Goal: Communication & Community: Answer question/provide support

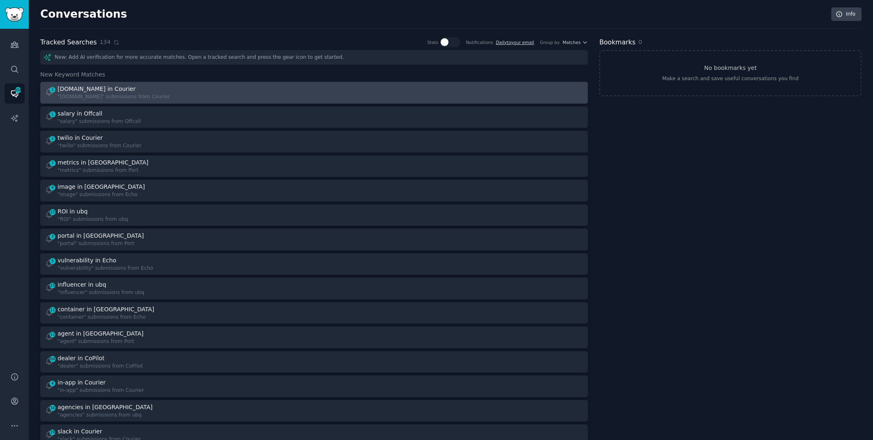
click at [340, 95] on div at bounding box center [452, 93] width 264 height 16
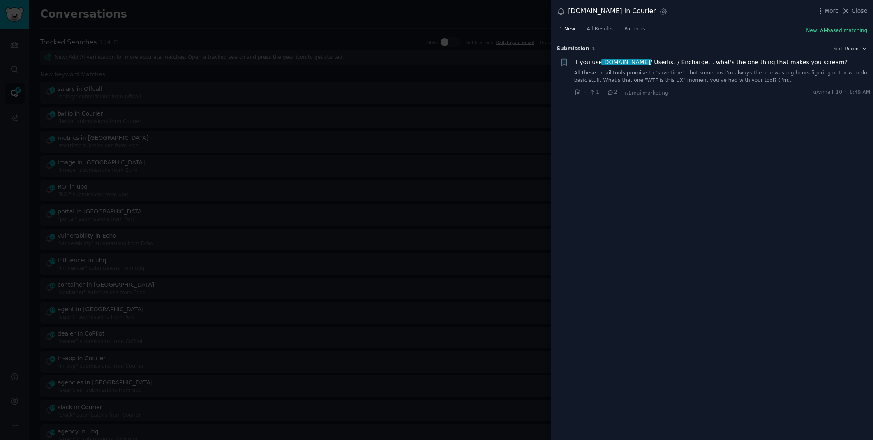
click at [715, 74] on link "All these email tools promise to "save time" - but somehow i'm always the one w…" at bounding box center [722, 76] width 296 height 14
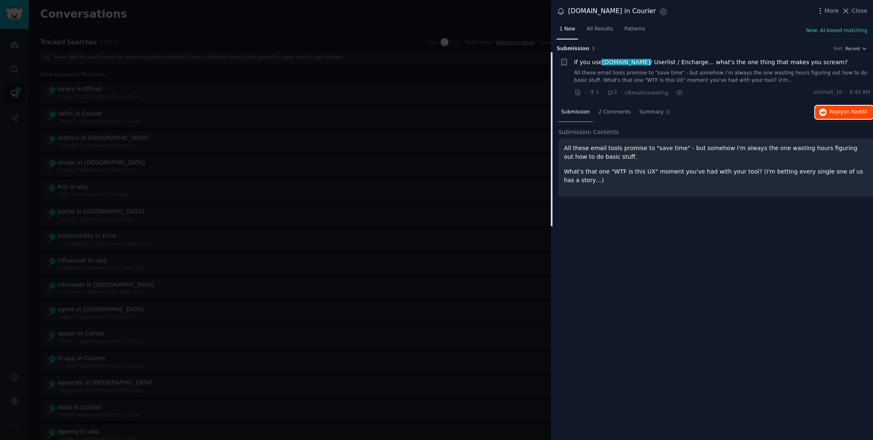
click at [843, 114] on span "Reply on Reddit" at bounding box center [848, 111] width 38 height 7
click at [382, 24] on div at bounding box center [436, 220] width 873 height 440
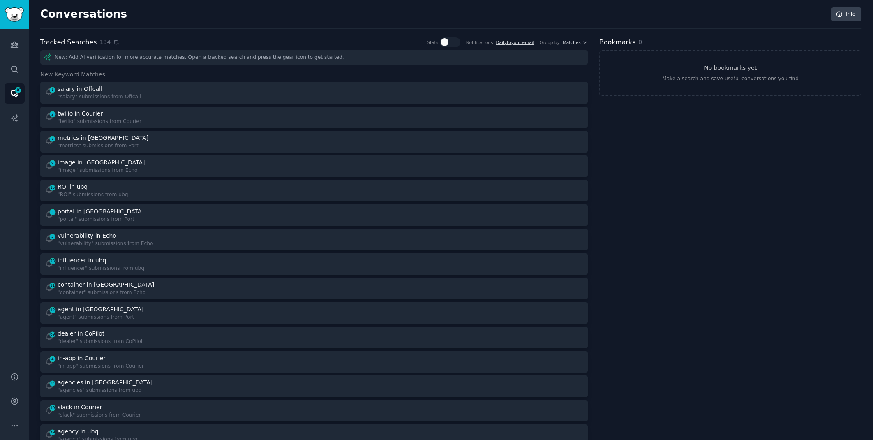
click at [114, 41] on icon at bounding box center [116, 42] width 4 height 4
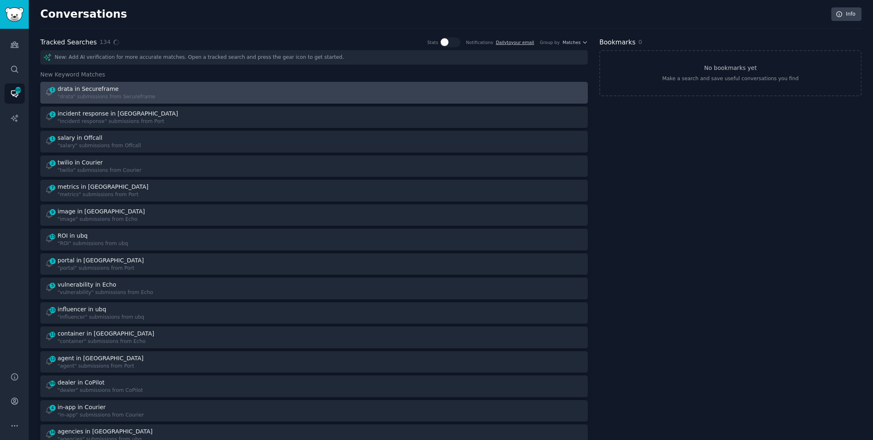
click at [274, 92] on div "1 drata in Secureframe "drata" submissions from Secureframe" at bounding box center [177, 93] width 264 height 16
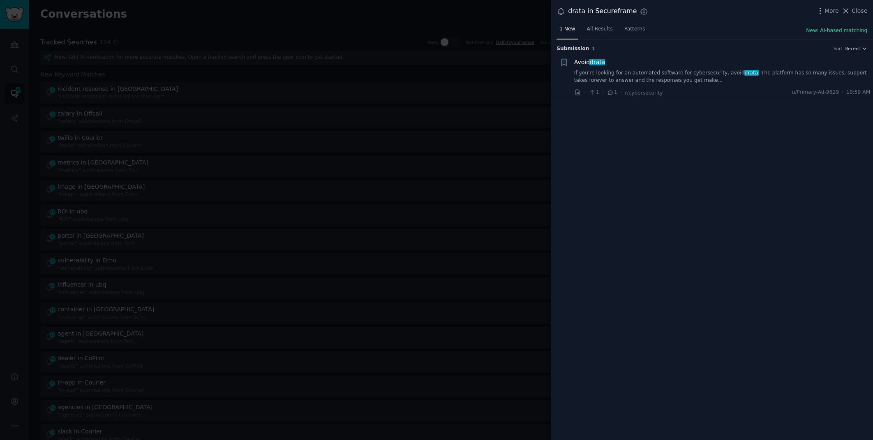
click at [668, 77] on link "If you're looking for an automated software for cybersecurity, avoid drata . Th…" at bounding box center [722, 76] width 296 height 14
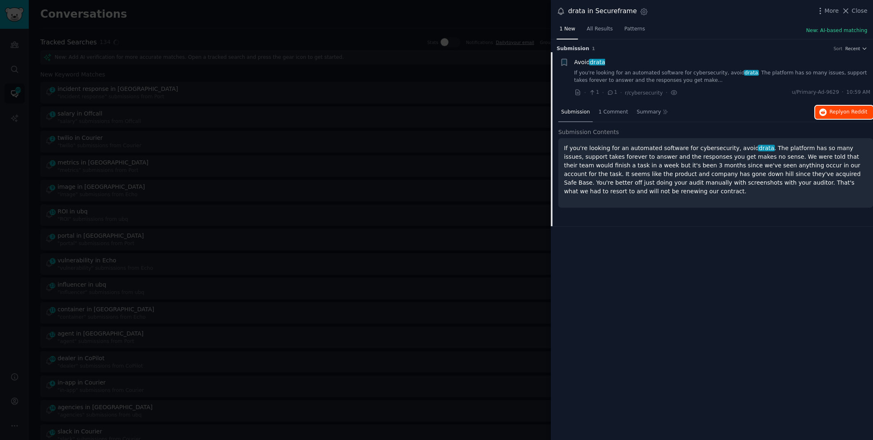
click at [831, 108] on span "Reply on Reddit" at bounding box center [848, 111] width 38 height 7
